Goal: Find specific page/section

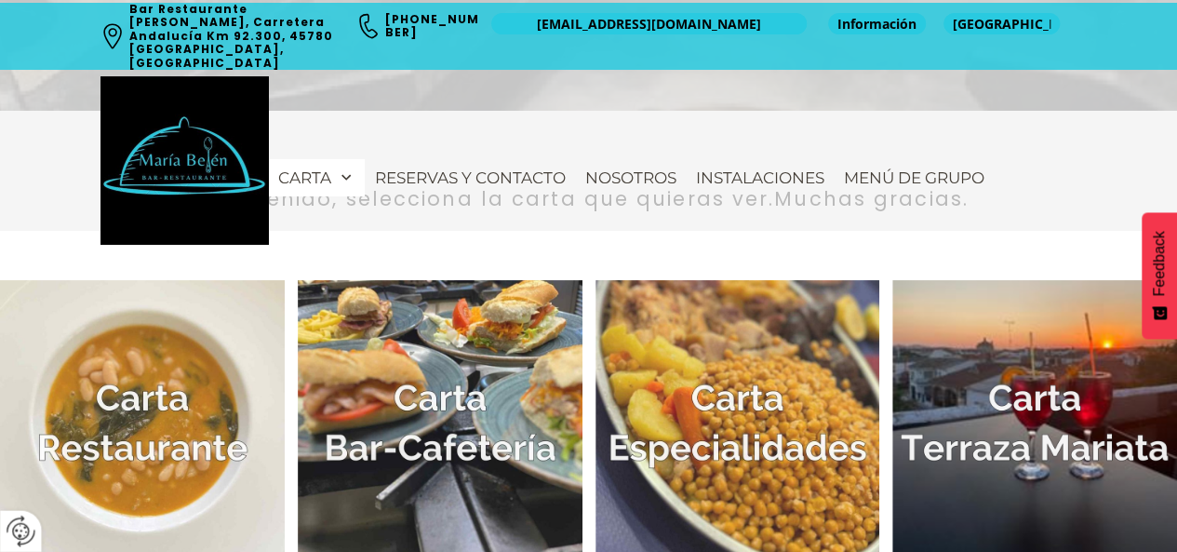
scroll to position [517, 0]
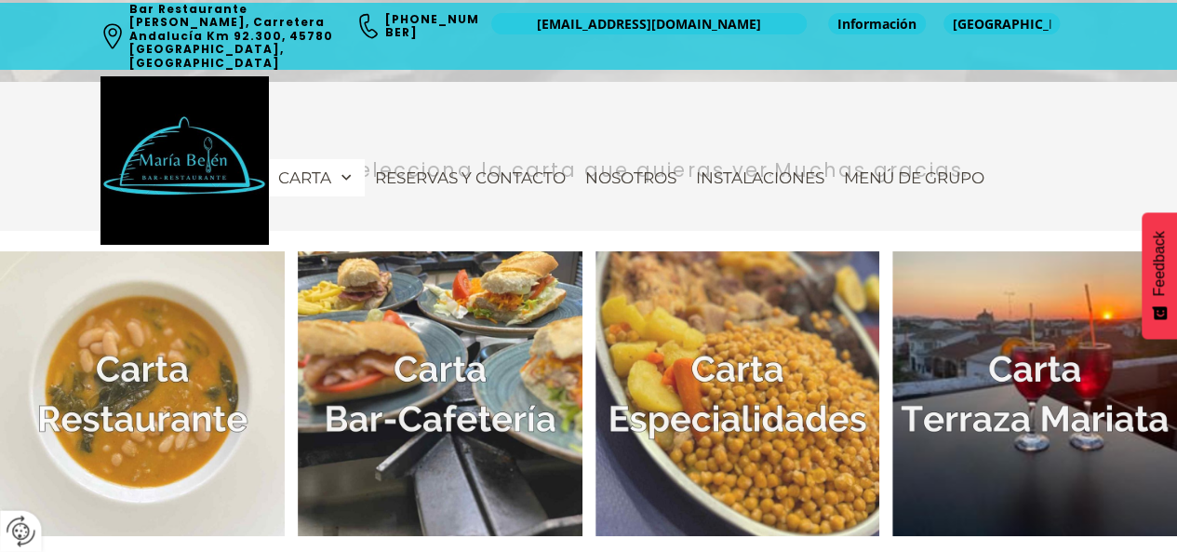
click at [229, 392] on img at bounding box center [142, 393] width 285 height 285
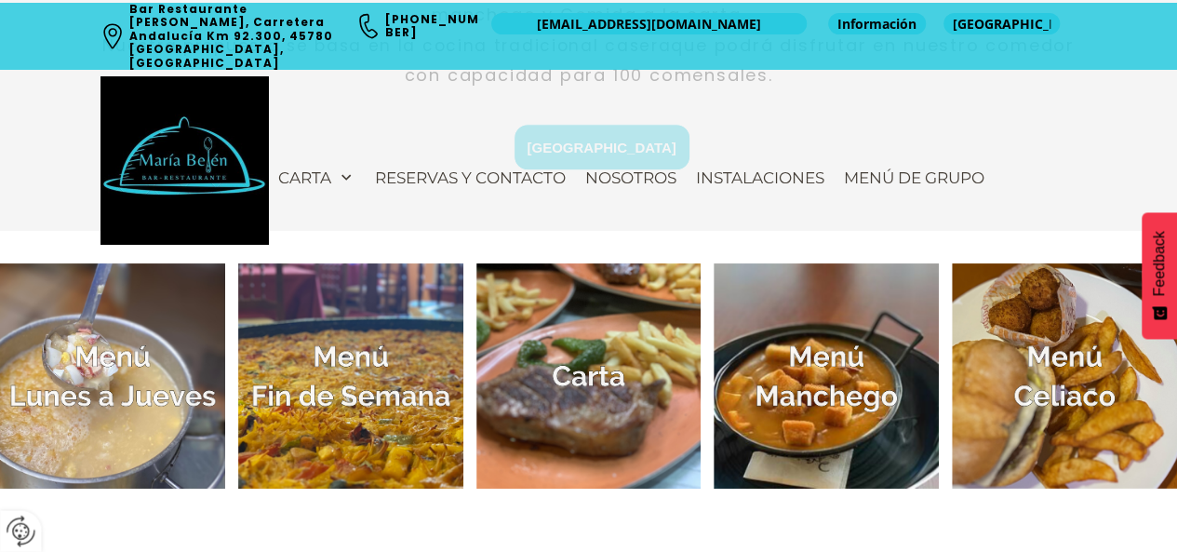
scroll to position [745, 0]
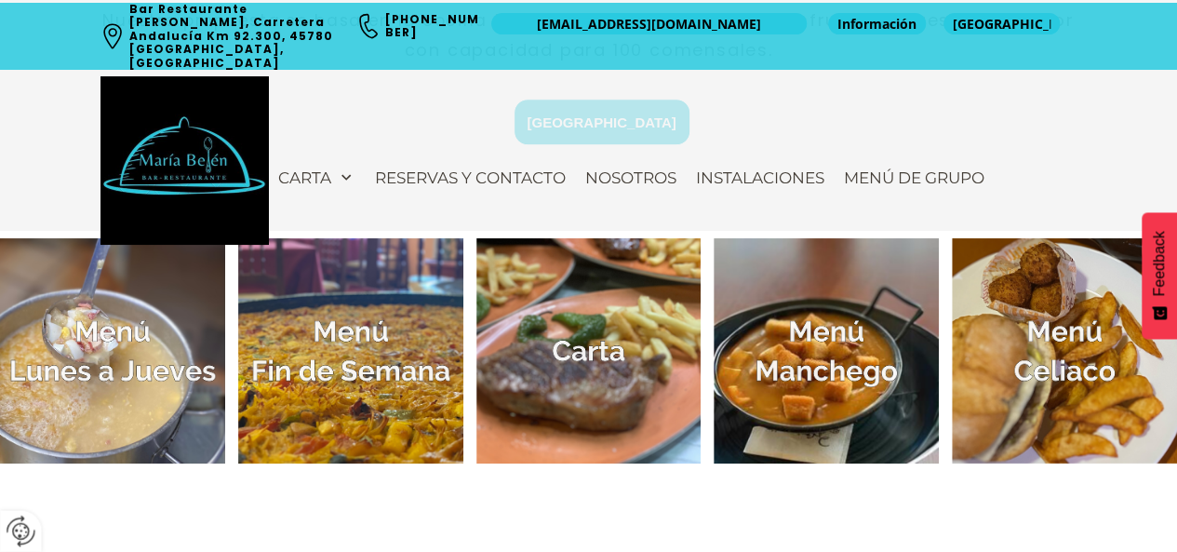
click at [127, 366] on img at bounding box center [112, 350] width 225 height 225
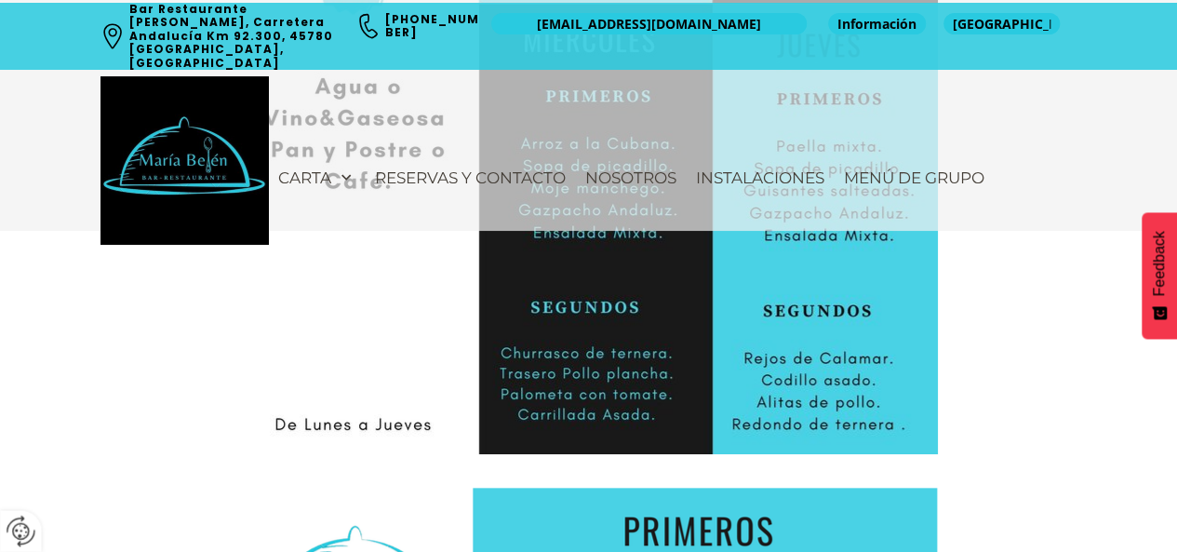
scroll to position [1210, 0]
